Goal: Transaction & Acquisition: Purchase product/service

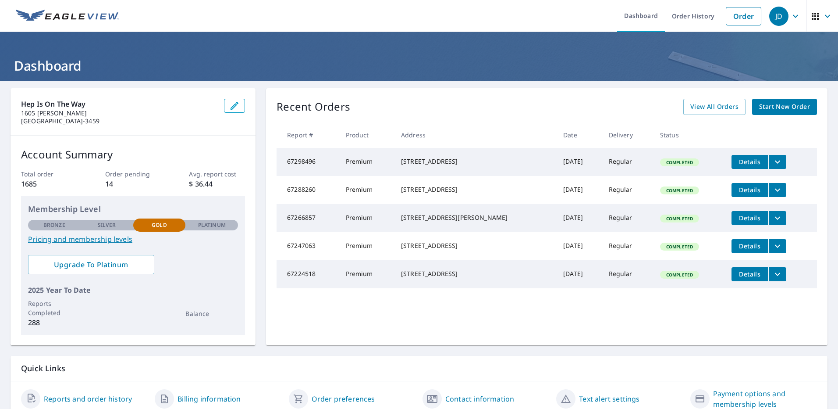
click at [763, 108] on span "Start New Order" at bounding box center [784, 106] width 51 height 11
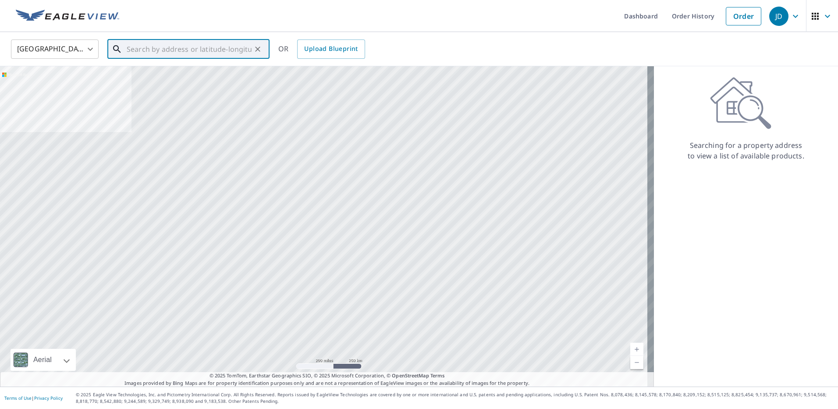
click at [136, 48] on input "text" at bounding box center [189, 49] width 125 height 25
click at [189, 52] on input "text" at bounding box center [189, 49] width 125 height 25
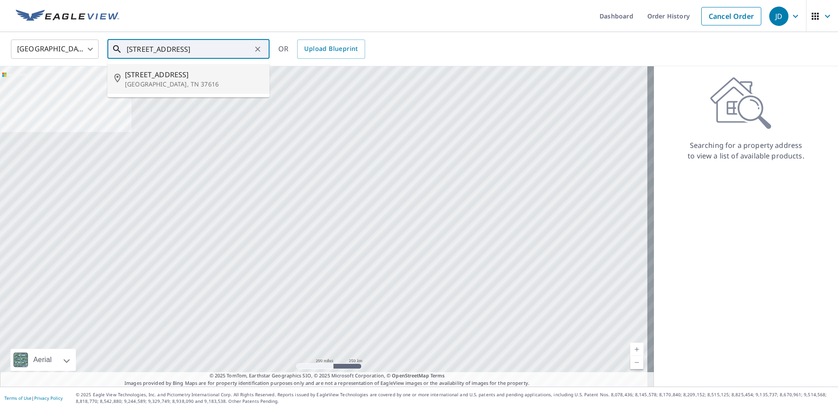
click at [190, 83] on p "[GEOGRAPHIC_DATA], TN 37616" at bounding box center [194, 84] width 138 height 9
type input "[STREET_ADDRESS]"
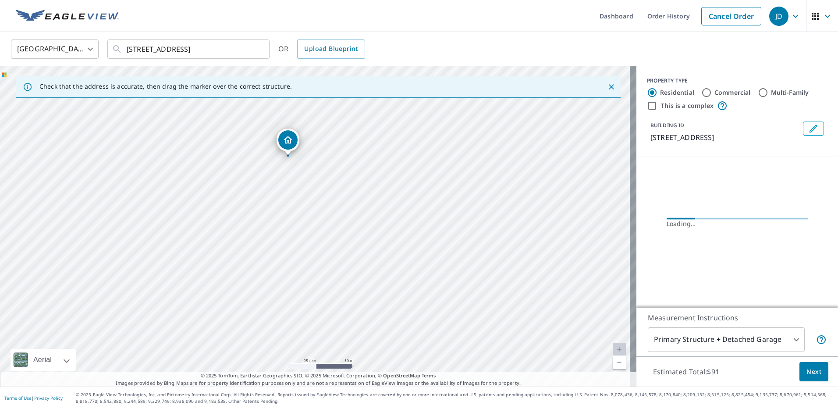
drag, startPoint x: 299, startPoint y: 167, endPoint x: 304, endPoint y: 169, distance: 5.5
click at [304, 169] on div "[STREET_ADDRESS]" at bounding box center [318, 226] width 637 height 320
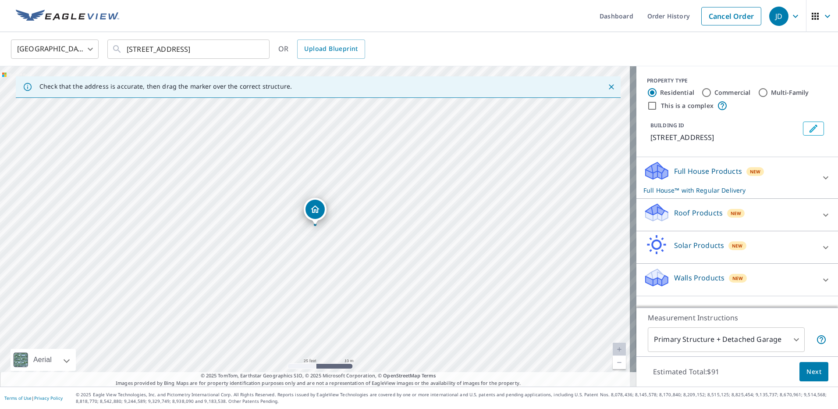
drag, startPoint x: 289, startPoint y: 138, endPoint x: 303, endPoint y: 153, distance: 20.8
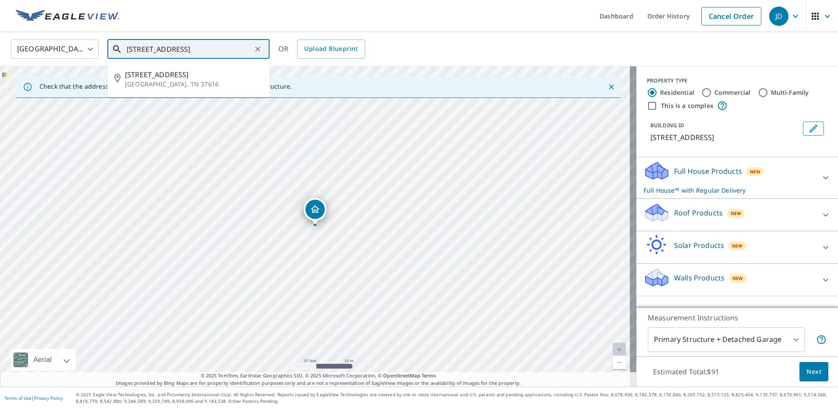
click at [245, 51] on input "[STREET_ADDRESS]" at bounding box center [189, 49] width 125 height 25
click at [219, 77] on span "[STREET_ADDRESS]" at bounding box center [194, 74] width 138 height 11
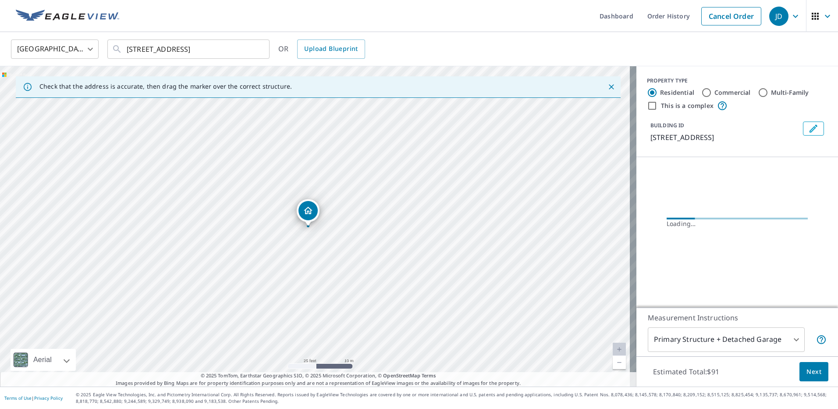
drag, startPoint x: 319, startPoint y: 213, endPoint x: 312, endPoint y: 214, distance: 7.1
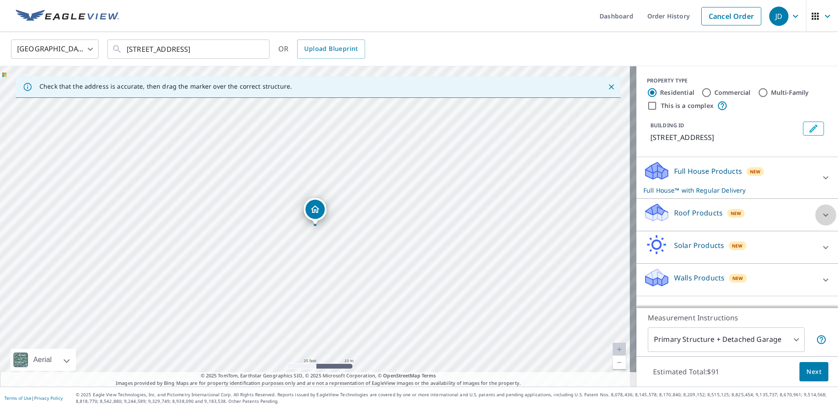
click at [815, 215] on div at bounding box center [825, 214] width 21 height 21
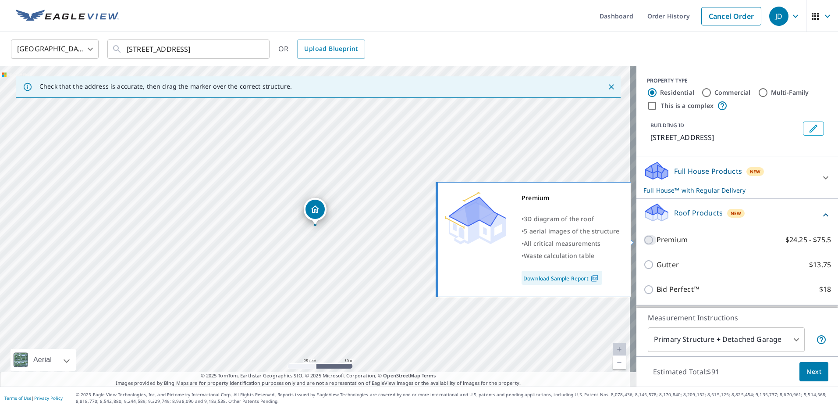
click at [644, 240] on input "Premium $24.25 - $75.5" at bounding box center [650, 240] width 13 height 11
checkbox input "true"
checkbox input "false"
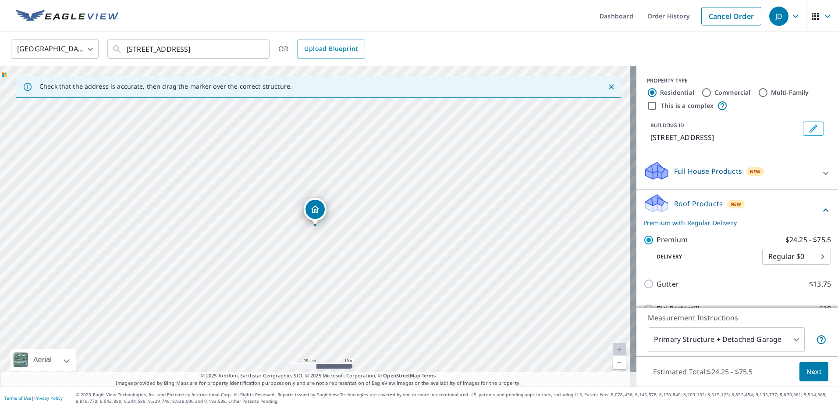
click at [812, 371] on span "Next" at bounding box center [814, 371] width 15 height 11
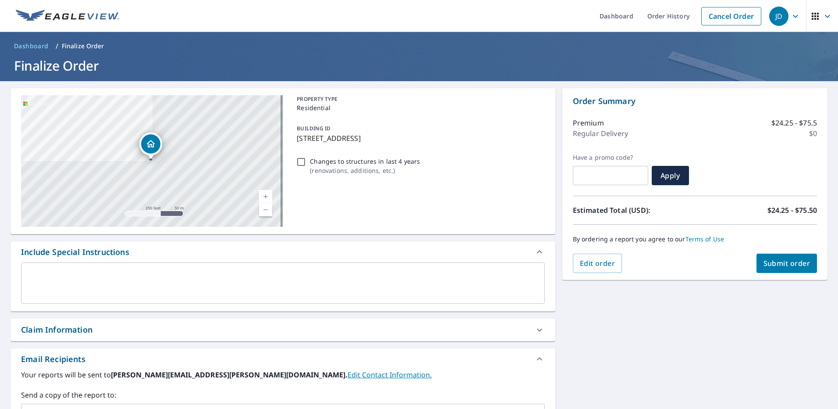
click at [783, 261] on span "Submit order" at bounding box center [787, 263] width 47 height 10
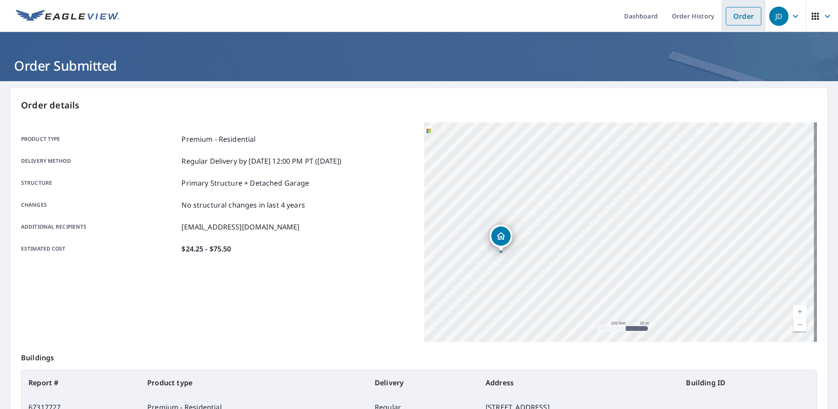
click at [743, 21] on link "Order" at bounding box center [744, 16] width 36 height 18
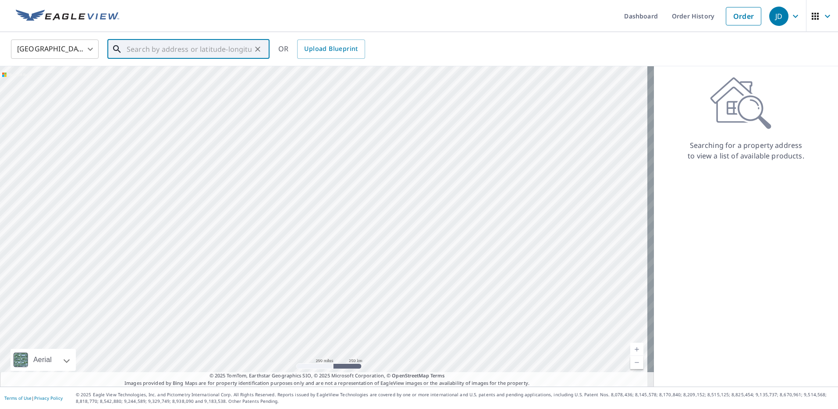
click at [150, 50] on input "text" at bounding box center [189, 49] width 125 height 25
click at [224, 77] on span "[STREET_ADDRESS]" at bounding box center [194, 74] width 138 height 11
type input "[STREET_ADDRESS]"
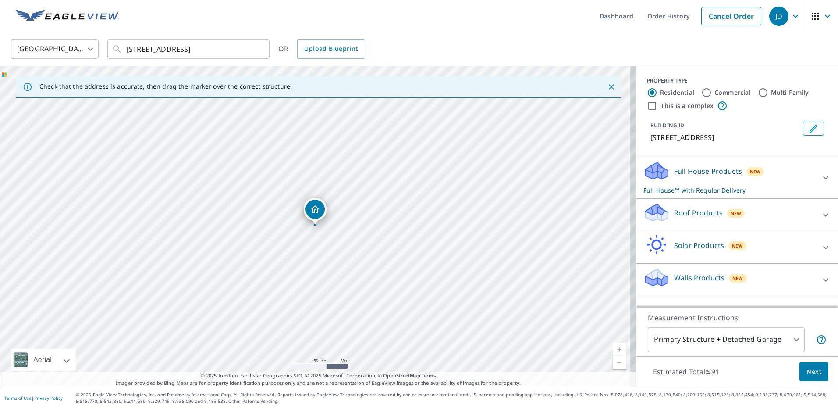
click at [613, 344] on link "Current Level 17, Zoom In" at bounding box center [619, 348] width 13 height 13
click at [613, 344] on link "Current Level 18, Zoom In" at bounding box center [619, 348] width 13 height 13
click at [613, 344] on link "Current Level 19, Zoom In" at bounding box center [619, 348] width 13 height 13
click at [613, 344] on link "Current Level 20, Zoom In Disabled" at bounding box center [619, 348] width 13 height 13
drag, startPoint x: 313, startPoint y: 209, endPoint x: 307, endPoint y: 214, distance: 7.2
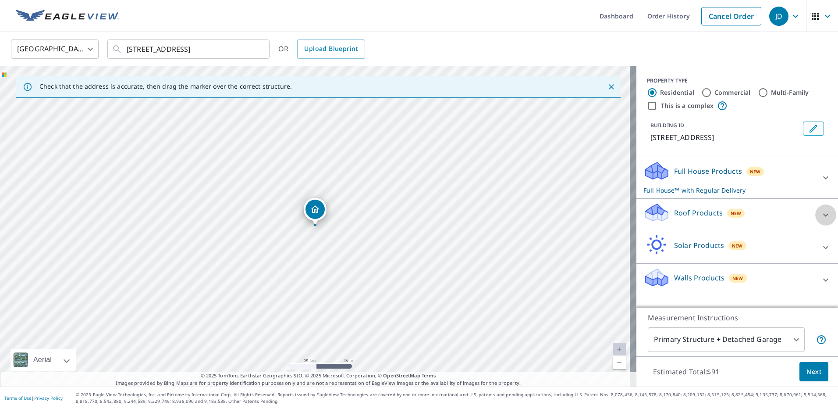
click at [825, 215] on div at bounding box center [825, 214] width 21 height 21
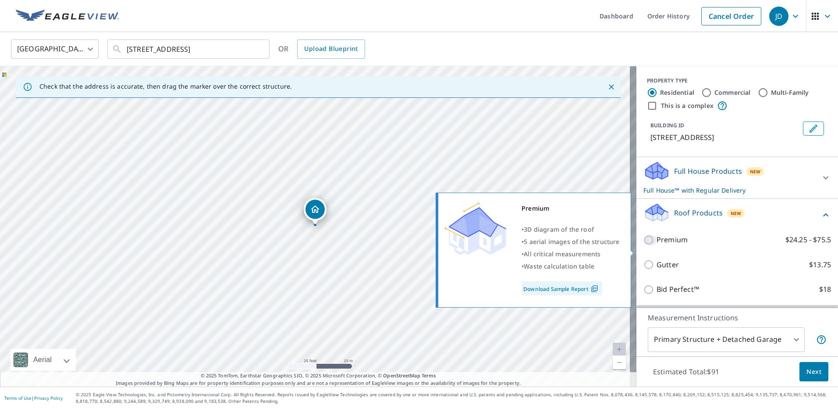
click at [644, 245] on input "Premium $24.25 - $75.5" at bounding box center [650, 240] width 13 height 11
checkbox input "true"
checkbox input "false"
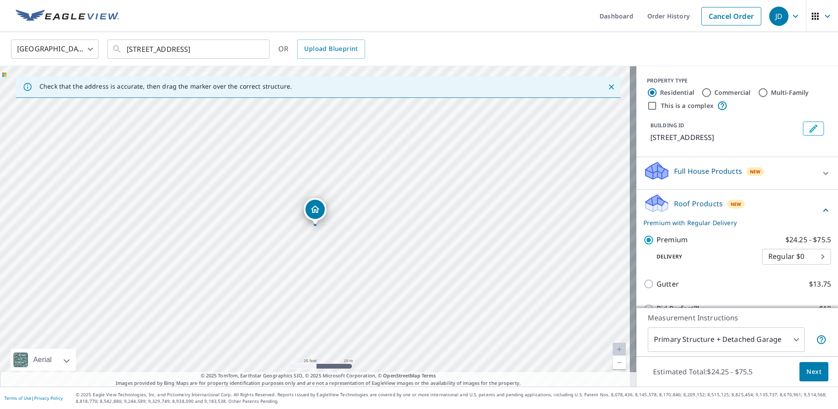
click at [811, 369] on span "Next" at bounding box center [814, 371] width 15 height 11
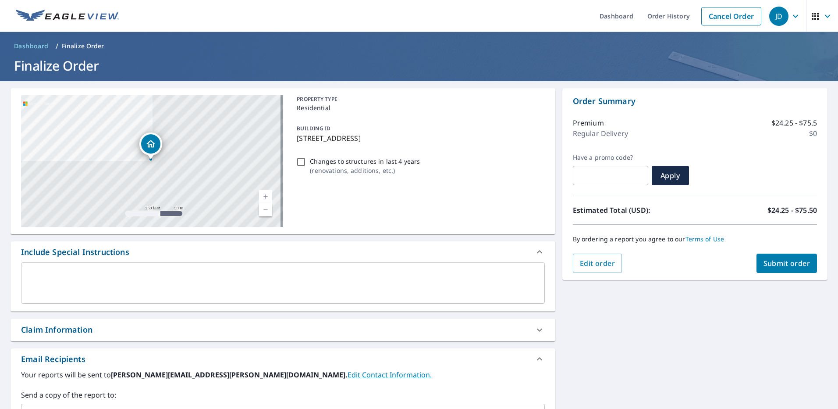
click at [779, 260] on span "Submit order" at bounding box center [787, 263] width 47 height 10
